Goal: Task Accomplishment & Management: Complete application form

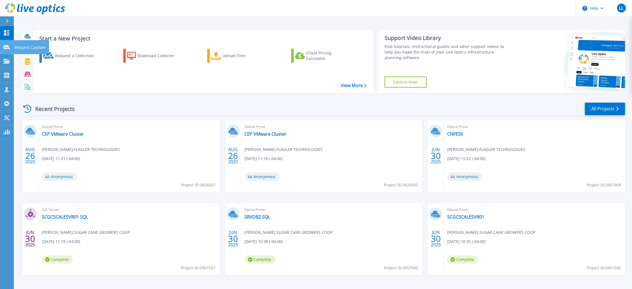
click at [4, 43] on link "Request Capture Request Capture" at bounding box center [7, 47] width 14 height 14
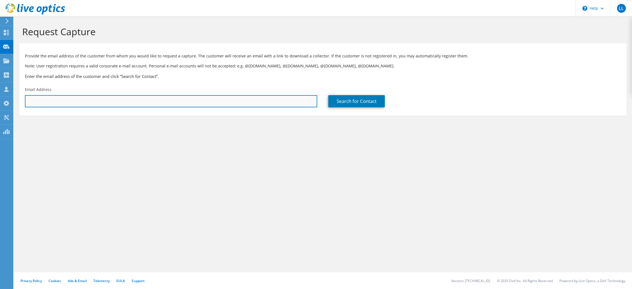
click at [121, 101] on input "text" at bounding box center [171, 101] width 292 height 12
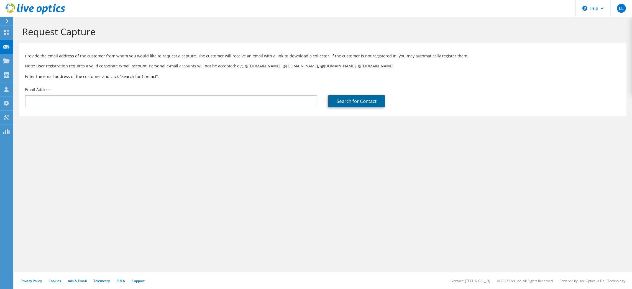
click at [381, 107] on link "Search for Contact" at bounding box center [356, 101] width 56 height 12
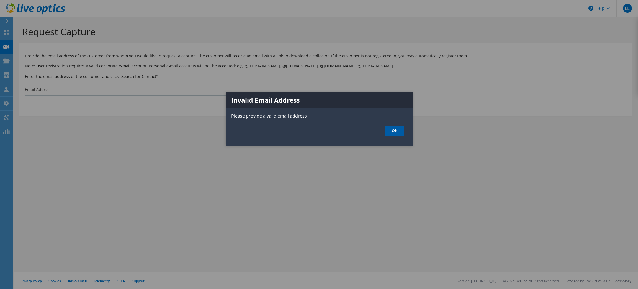
click at [396, 133] on link "OK" at bounding box center [394, 131] width 19 height 10
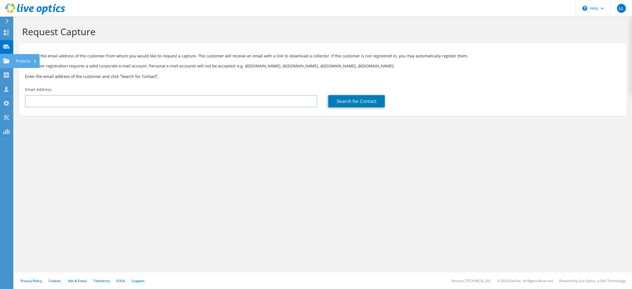
click at [6, 60] on use at bounding box center [6, 60] width 7 height 5
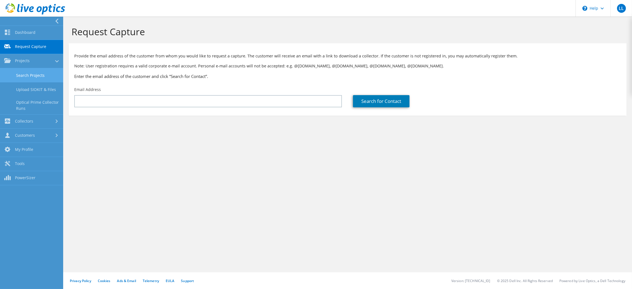
click at [34, 74] on link "Search Projects" at bounding box center [31, 75] width 63 height 14
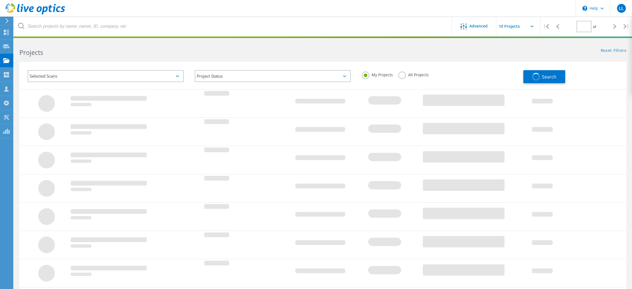
type input "1"
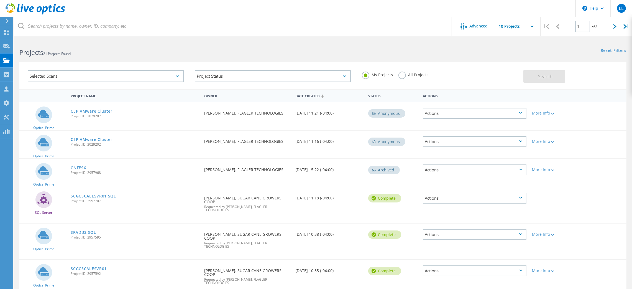
scroll to position [119, 0]
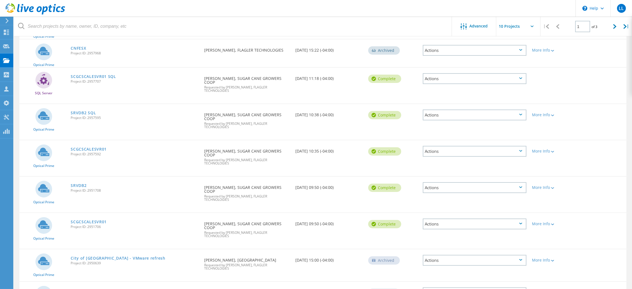
click at [225, 213] on div "Requested By Juan Andrade, SUGAR CANE GROWERS COOP Requested by Luis Llompart, …" at bounding box center [246, 228] width 91 height 30
click at [97, 220] on link "SCGCSCALESVR01" at bounding box center [89, 222] width 36 height 4
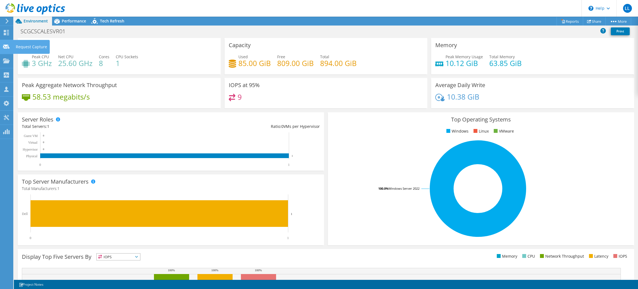
click at [37, 47] on div "Request Capture" at bounding box center [31, 47] width 37 height 14
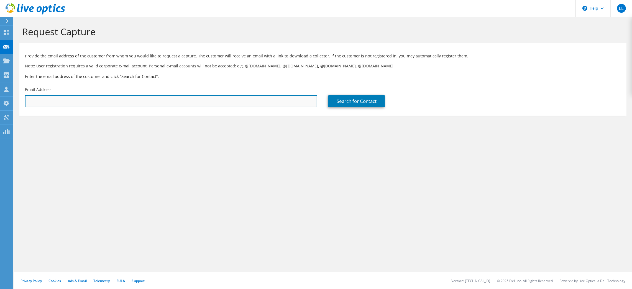
click at [90, 101] on input "text" at bounding box center [171, 101] width 292 height 12
click at [146, 105] on input "ju" at bounding box center [171, 101] width 292 height 12
paste input "an.andrade@scgc.org"
type input "juan.andrade@scgc.org"
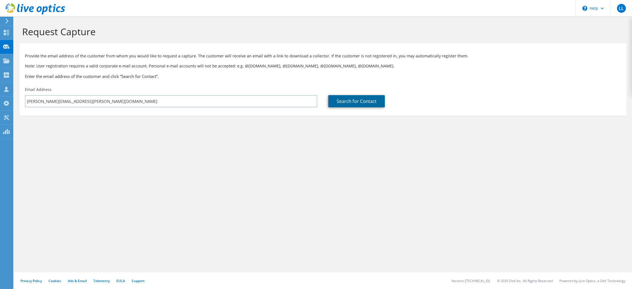
click at [377, 101] on link "Search for Contact" at bounding box center [356, 101] width 56 height 12
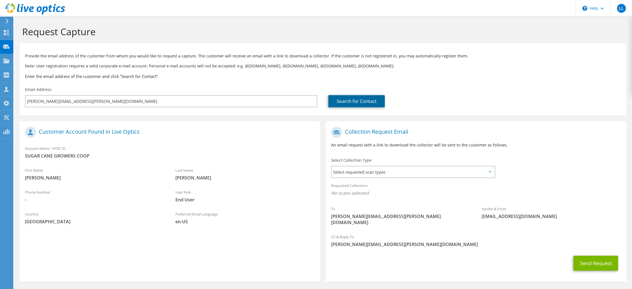
scroll to position [15, 0]
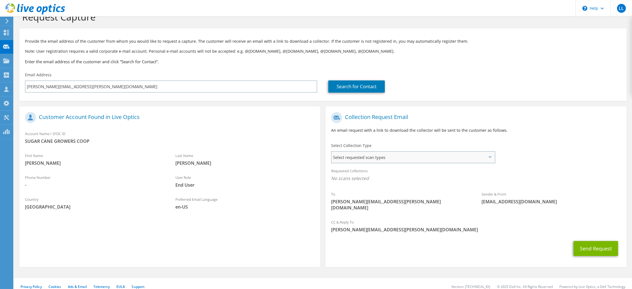
click at [385, 157] on span "Select requested scan types" at bounding box center [412, 156] width 163 height 11
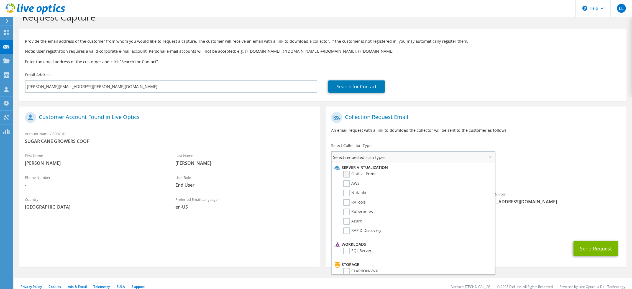
click at [349, 174] on label "Optical Prime" at bounding box center [359, 174] width 33 height 7
click at [0, 0] on input "Optical Prime" at bounding box center [0, 0] width 0 height 0
click at [346, 200] on label "RVTools" at bounding box center [354, 202] width 22 height 7
click at [0, 0] on input "RVTools" at bounding box center [0, 0] width 0 height 0
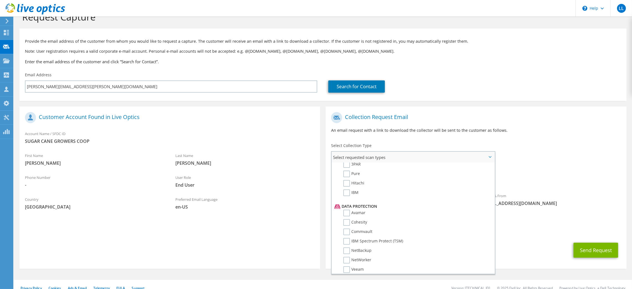
scroll to position [248, 0]
click at [594, 243] on button "Send Request" at bounding box center [595, 249] width 45 height 15
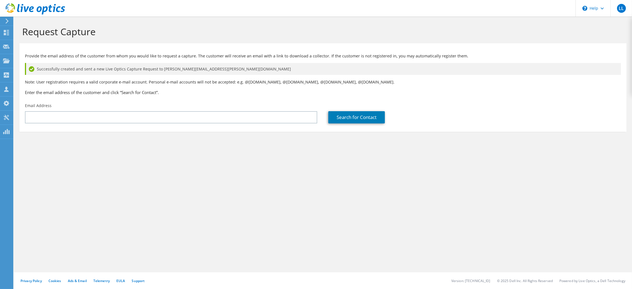
click at [242, 201] on div "Request Capture Provide the email address of the customer from whom you would l…" at bounding box center [323, 153] width 618 height 272
click at [242, 198] on div "Request Capture Provide the email address of the customer from whom you would l…" at bounding box center [323, 153] width 618 height 272
drag, startPoint x: 242, startPoint y: 198, endPoint x: 477, endPoint y: 197, distance: 235.3
click at [477, 197] on div "Request Capture Provide the email address of the customer from whom you would l…" at bounding box center [323, 153] width 618 height 272
